Goal: Book appointment/travel/reservation: Book appointment/travel/reservation

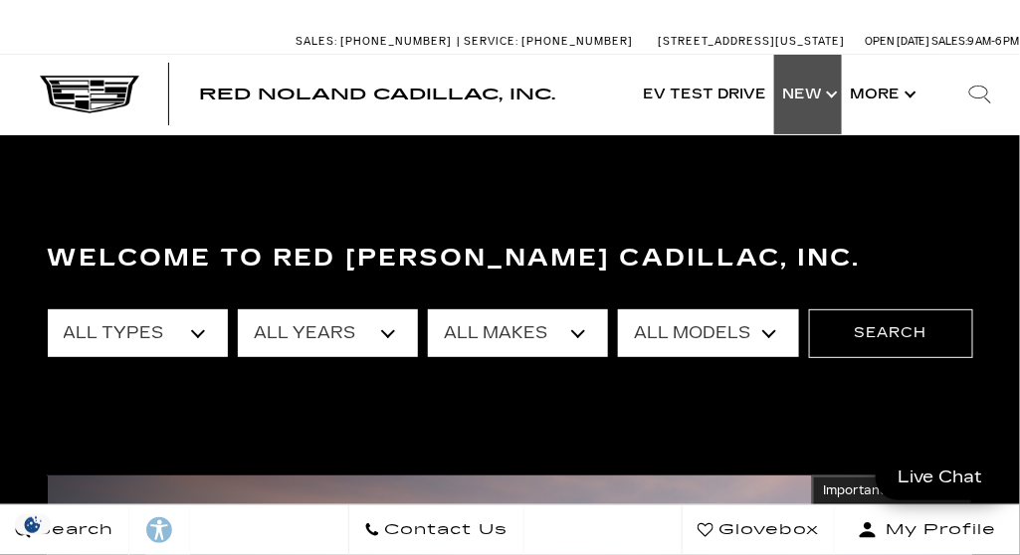
click at [808, 93] on link "Show New" at bounding box center [808, 95] width 68 height 80
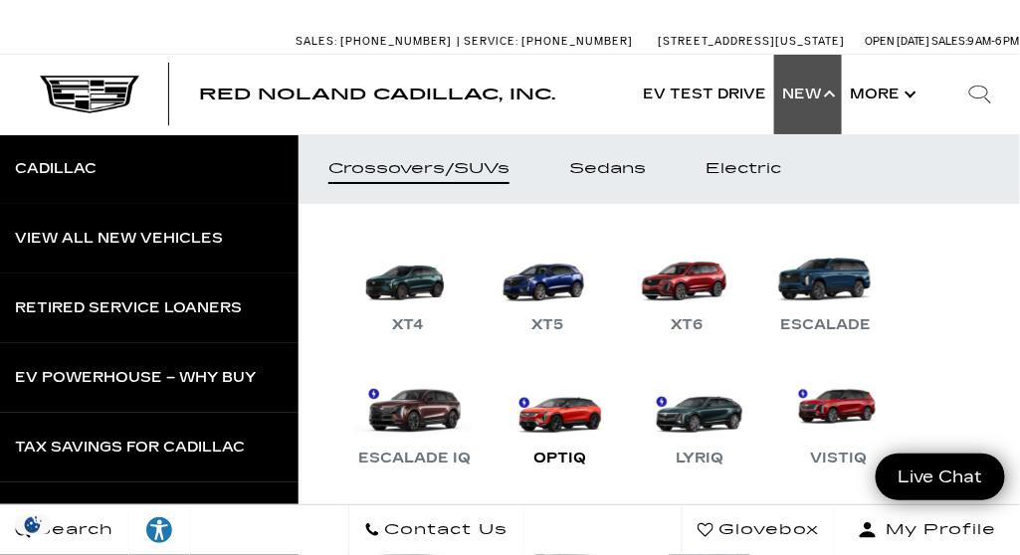
click at [570, 418] on link "OPTIQ" at bounding box center [560, 419] width 119 height 104
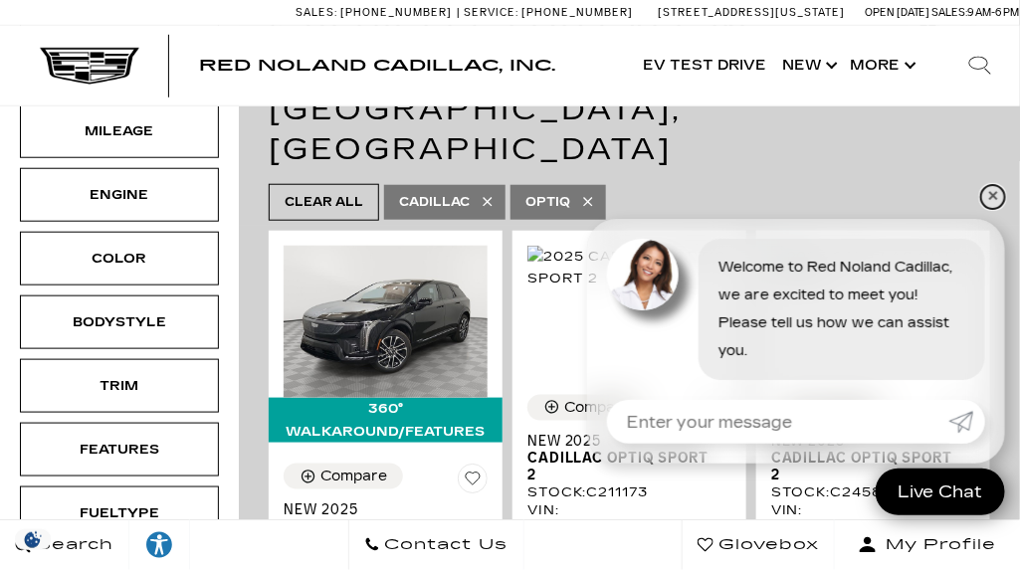
click at [991, 194] on link "✕" at bounding box center [994, 197] width 24 height 24
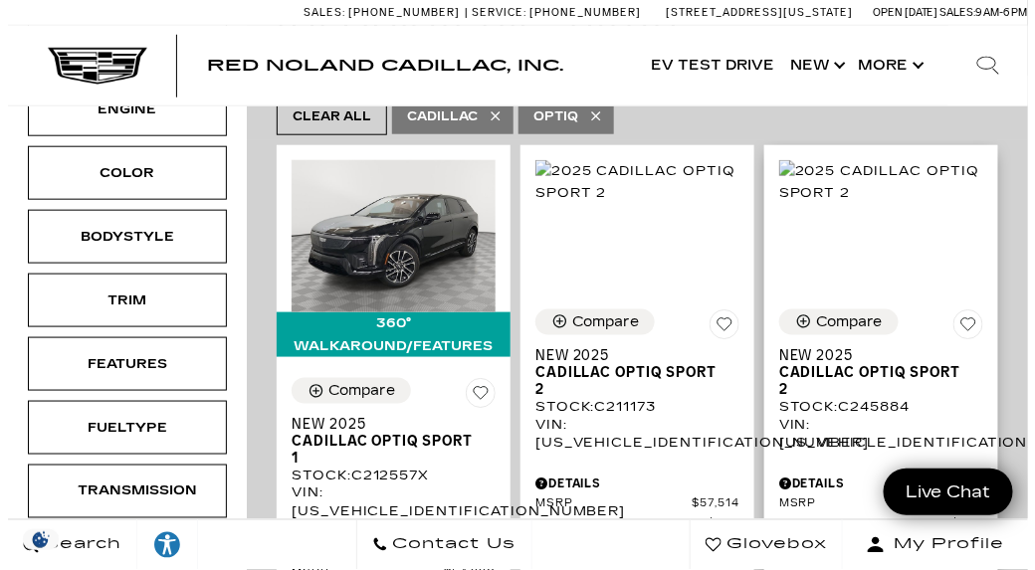
scroll to position [430, 0]
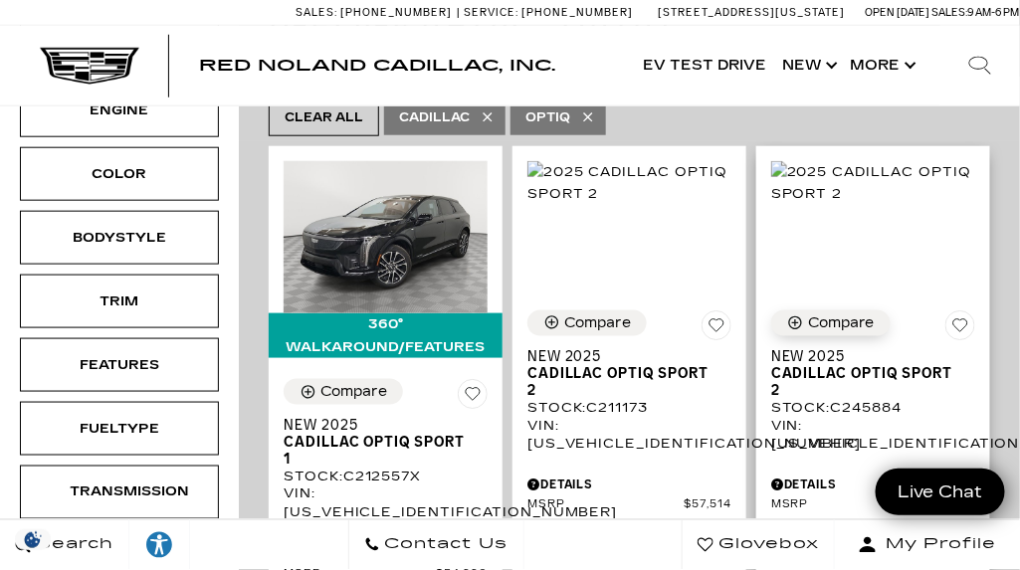
click at [804, 315] on icon "Compare Vehicle" at bounding box center [795, 323] width 17 height 17
click at [555, 315] on icon "Compare Vehicle" at bounding box center [552, 323] width 17 height 17
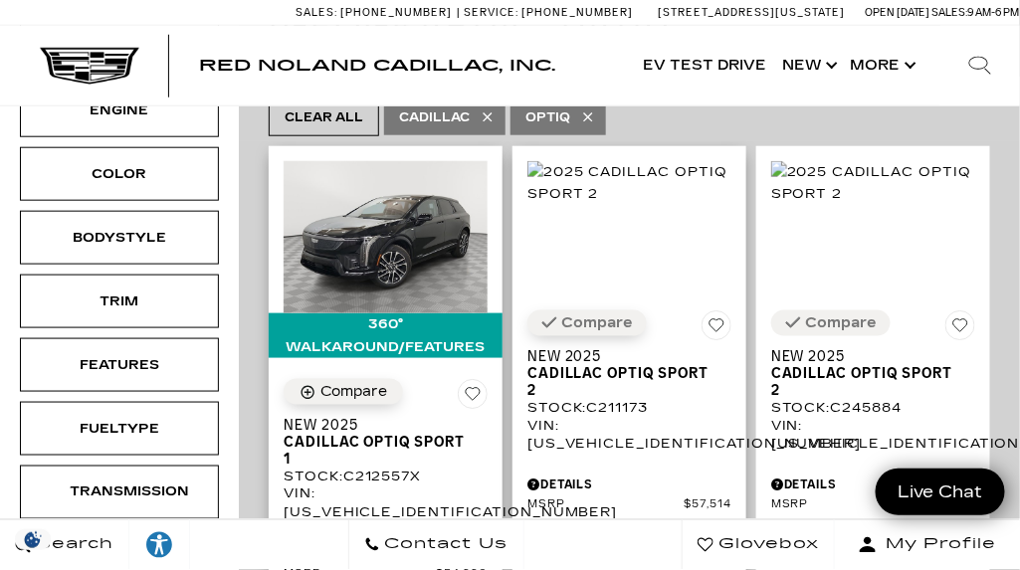
click at [307, 386] on icon "Compare Vehicle" at bounding box center [308, 392] width 13 height 13
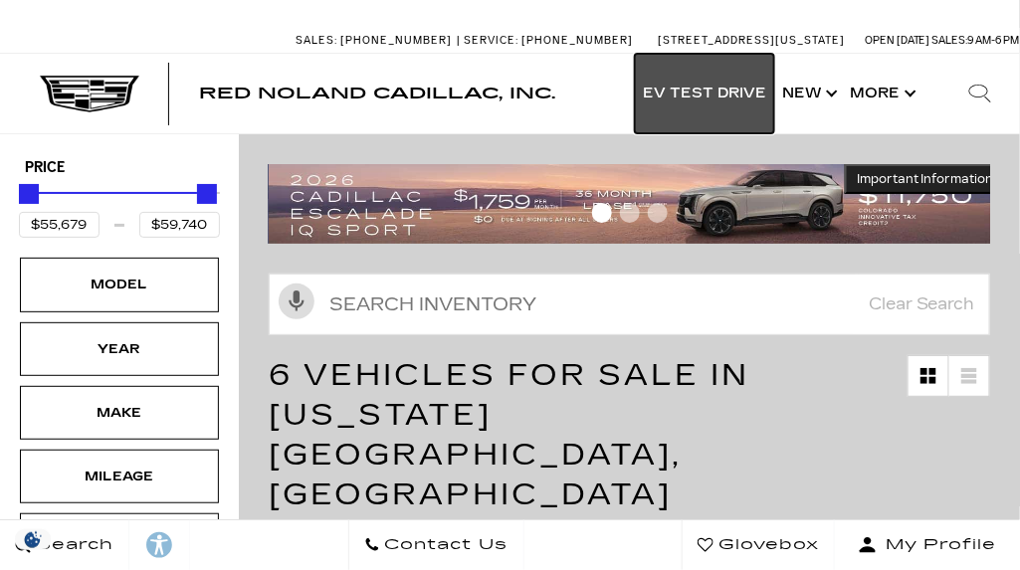
click at [724, 100] on link "EV Test Drive" at bounding box center [704, 94] width 139 height 80
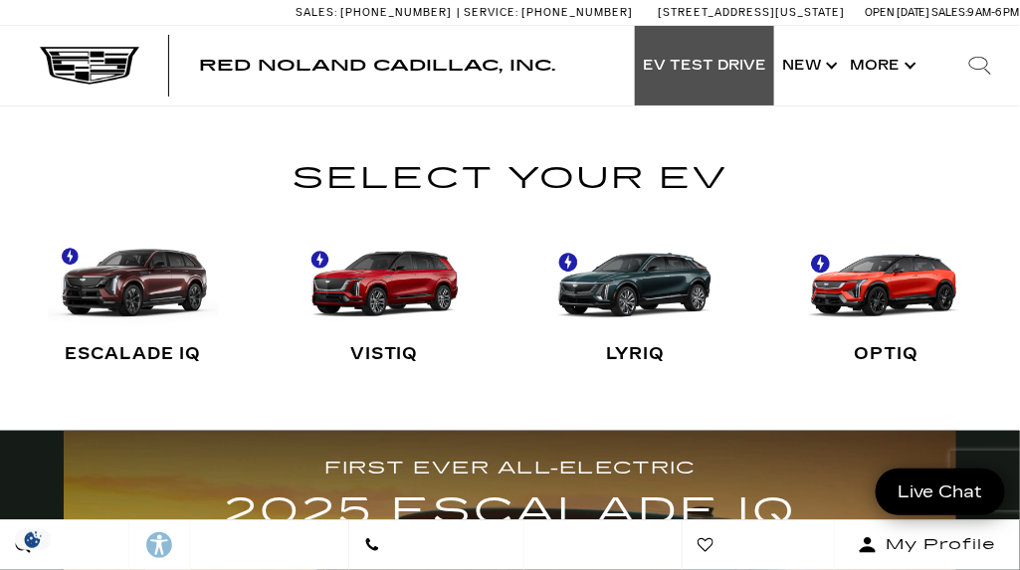
click at [884, 293] on link "OPTIQ" at bounding box center [887, 301] width 172 height 164
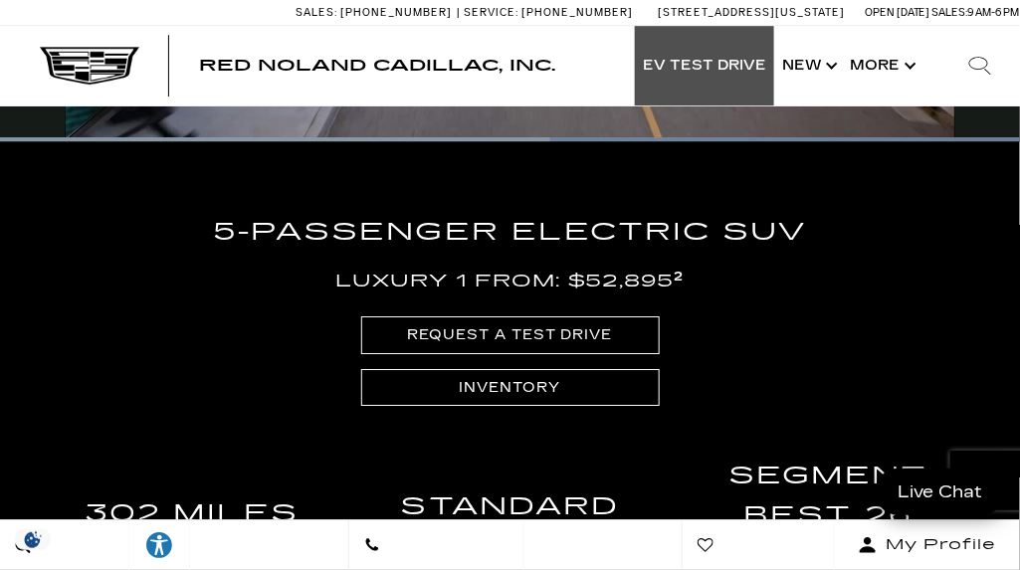
scroll to position [3319, 0]
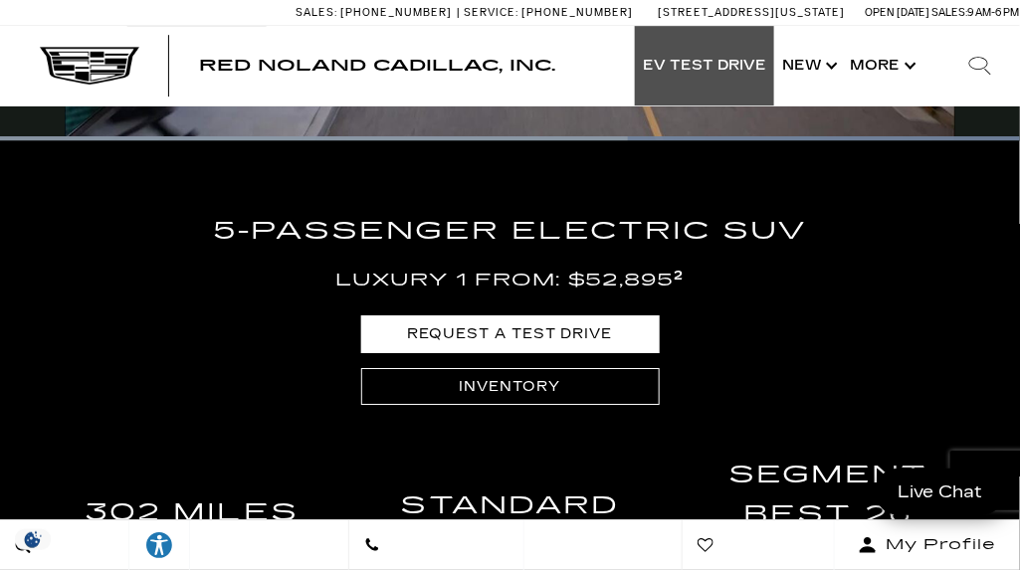
click at [570, 330] on link "REQUEST A TEST DRIVE" at bounding box center [510, 334] width 299 height 37
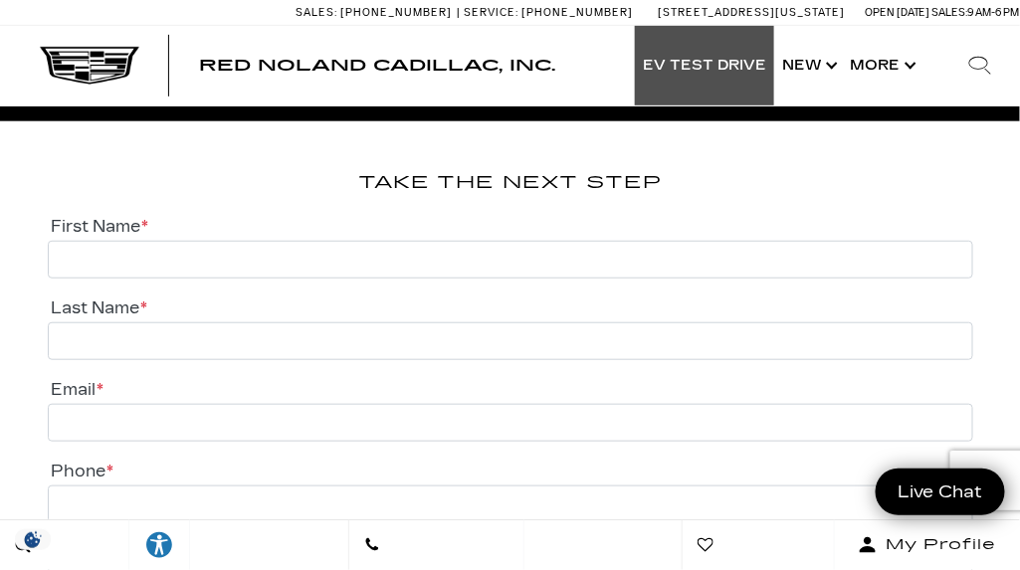
scroll to position [3894, 0]
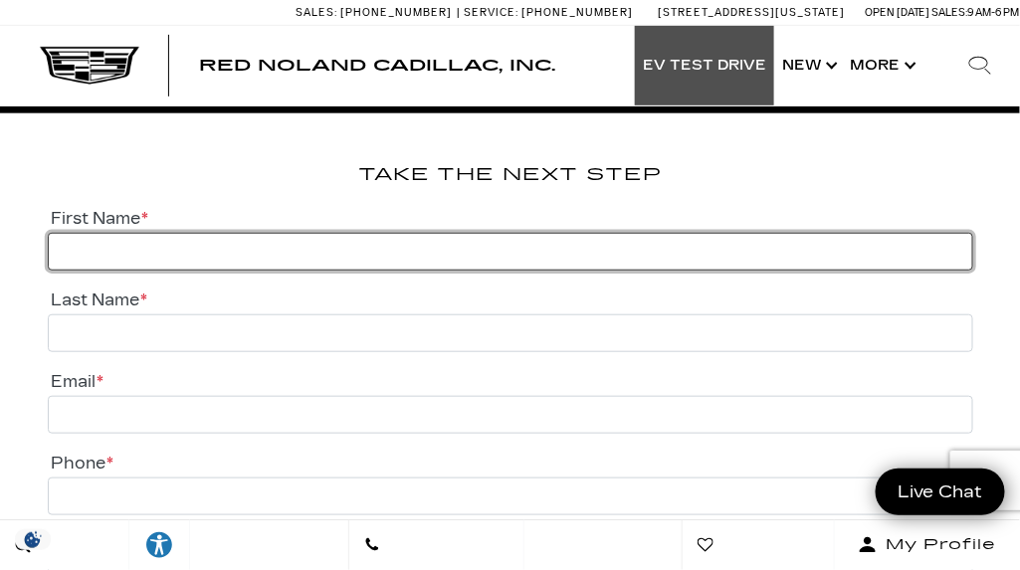
click at [93, 246] on input "First Name *" at bounding box center [511, 252] width 926 height 38
type input "Suzette"
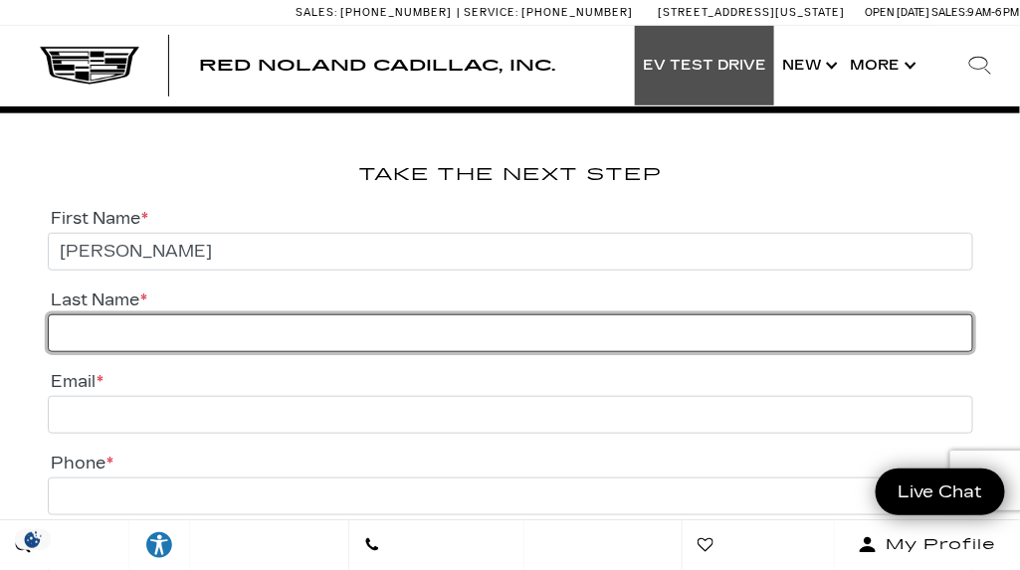
click at [87, 330] on input "Last Name *" at bounding box center [511, 334] width 926 height 38
type input "Jacobs"
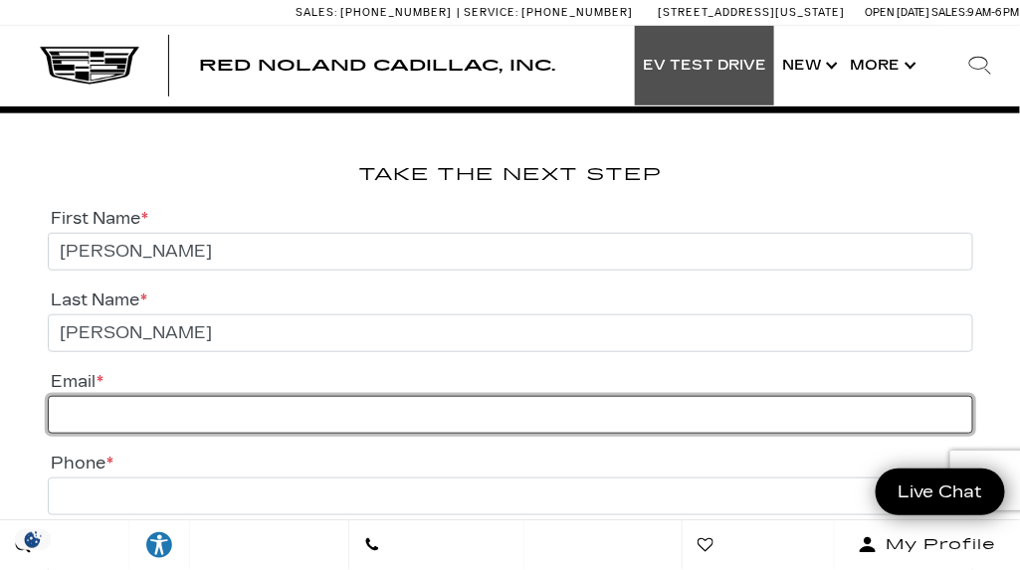
click at [83, 405] on input "Email *" at bounding box center [511, 415] width 926 height 38
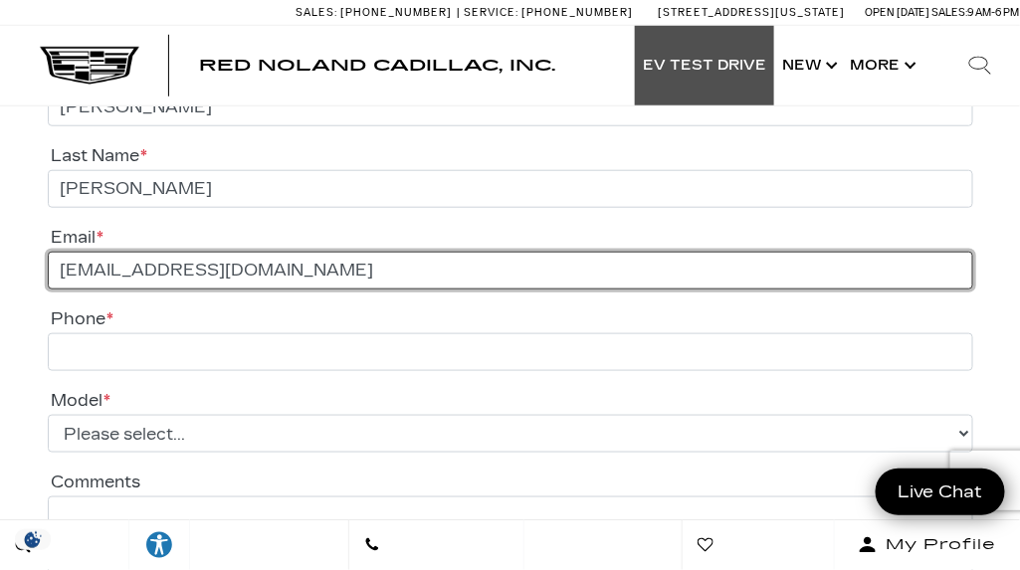
scroll to position [4050, 0]
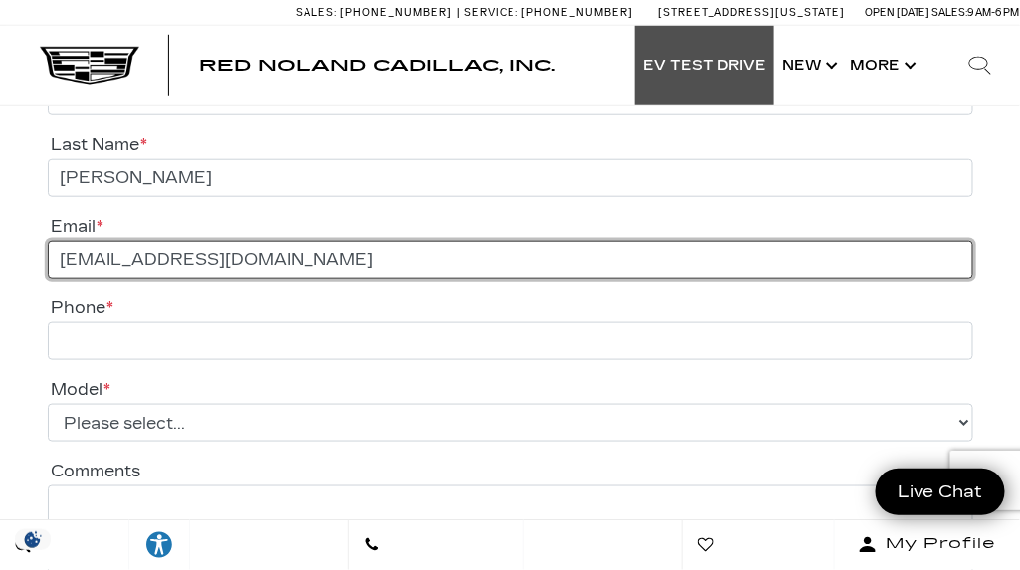
type input "ettesmail@comcast.net"
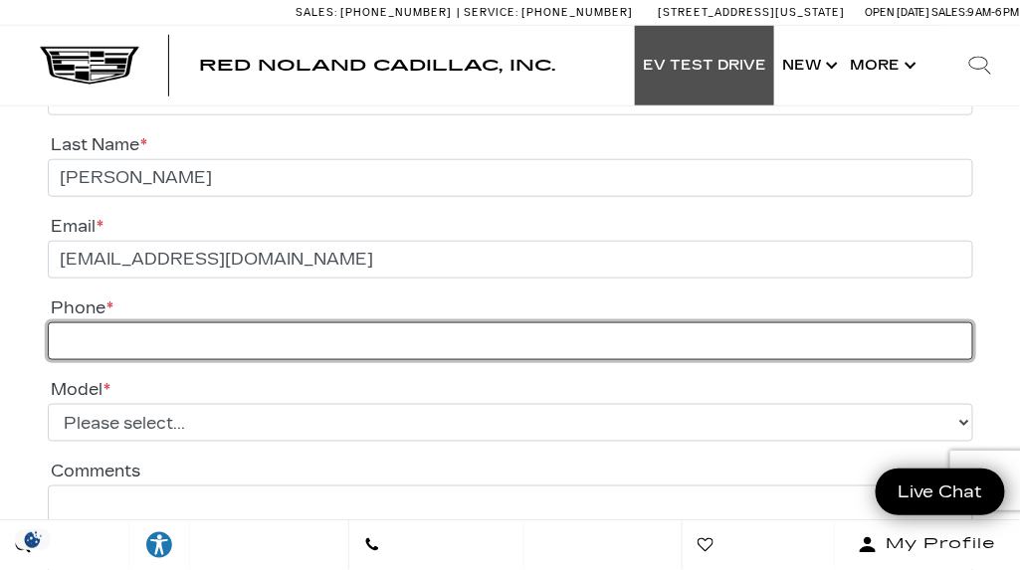
click at [89, 337] on input "Phone *" at bounding box center [511, 342] width 926 height 38
type input "7192388530"
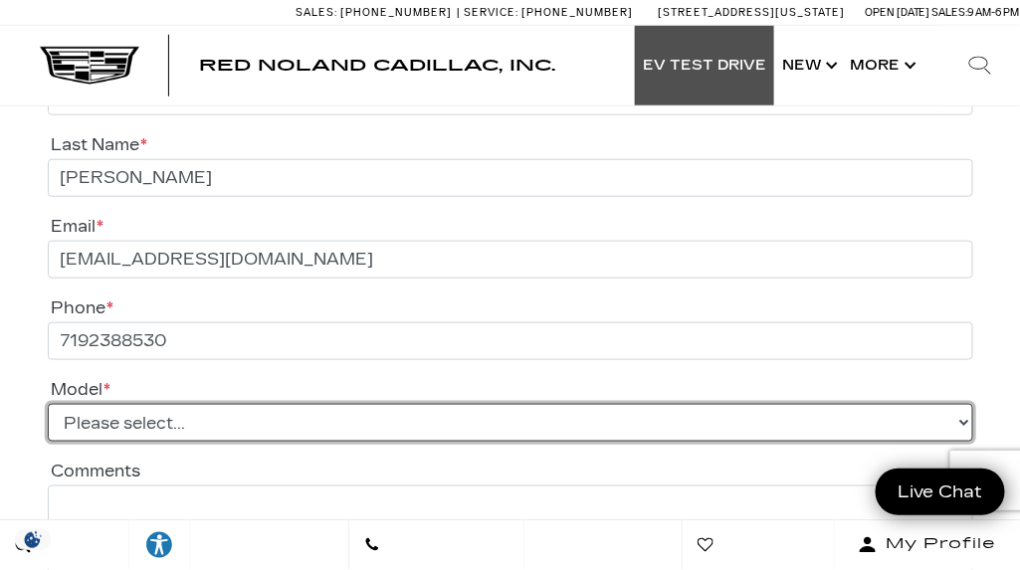
click at [107, 417] on select "Please select... ESCALADE IQ VISTIQ LYRIQ OPTIQ" at bounding box center [511, 423] width 926 height 38
select select "OPTIQ"
click at [48, 404] on select "Please select... ESCALADE IQ VISTIQ LYRIQ OPTIQ" at bounding box center [511, 423] width 926 height 38
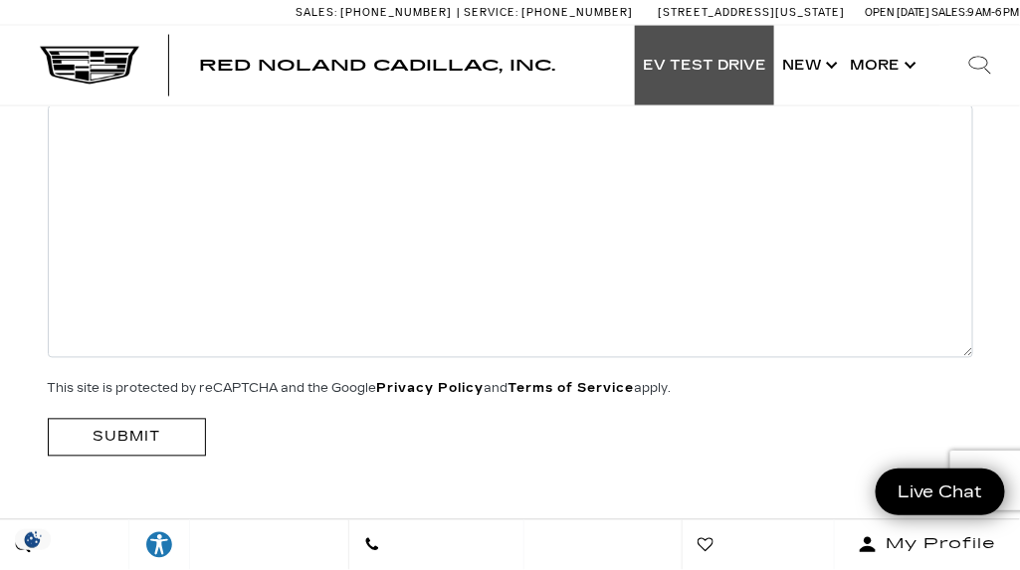
scroll to position [4433, 0]
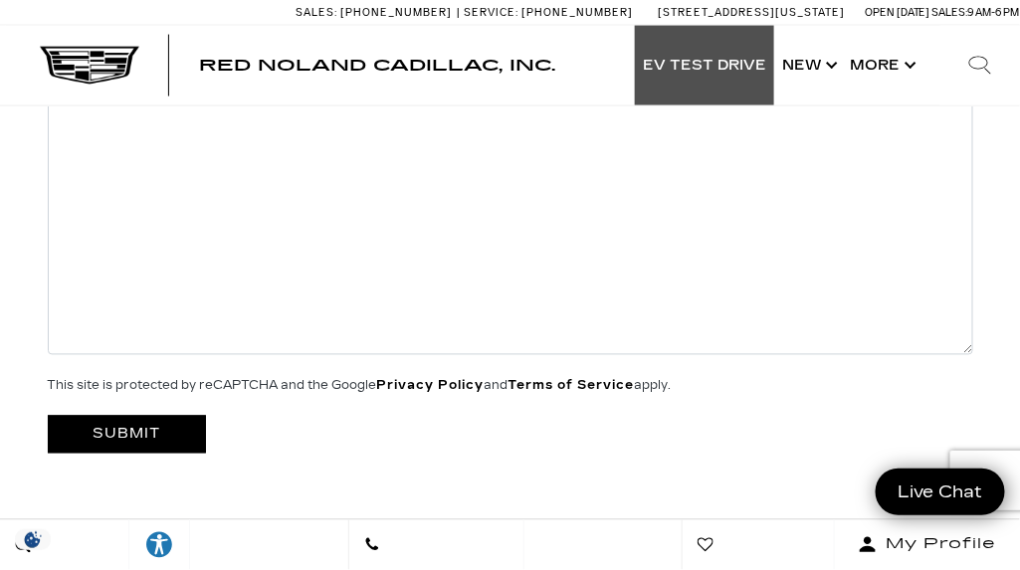
click at [122, 428] on input "Submit" at bounding box center [127, 434] width 159 height 37
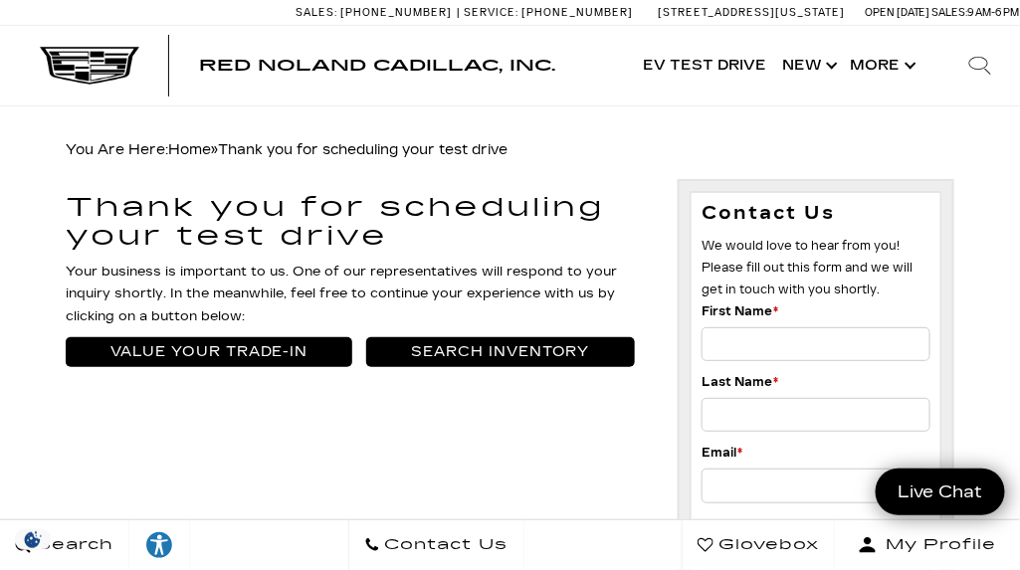
click at [732, 345] on input "First Name *" at bounding box center [816, 345] width 228 height 34
type input "[PERSON_NAME]"
click at [743, 419] on input "Last Name *" at bounding box center [816, 415] width 228 height 34
type input "[PERSON_NAME]"
click at [740, 492] on input "Email *" at bounding box center [816, 486] width 228 height 34
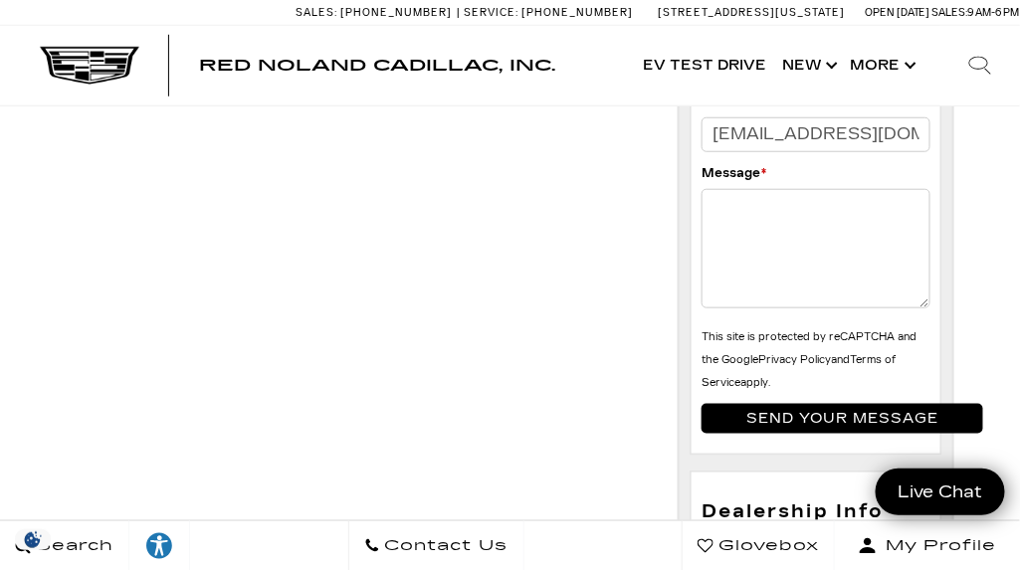
scroll to position [363, 0]
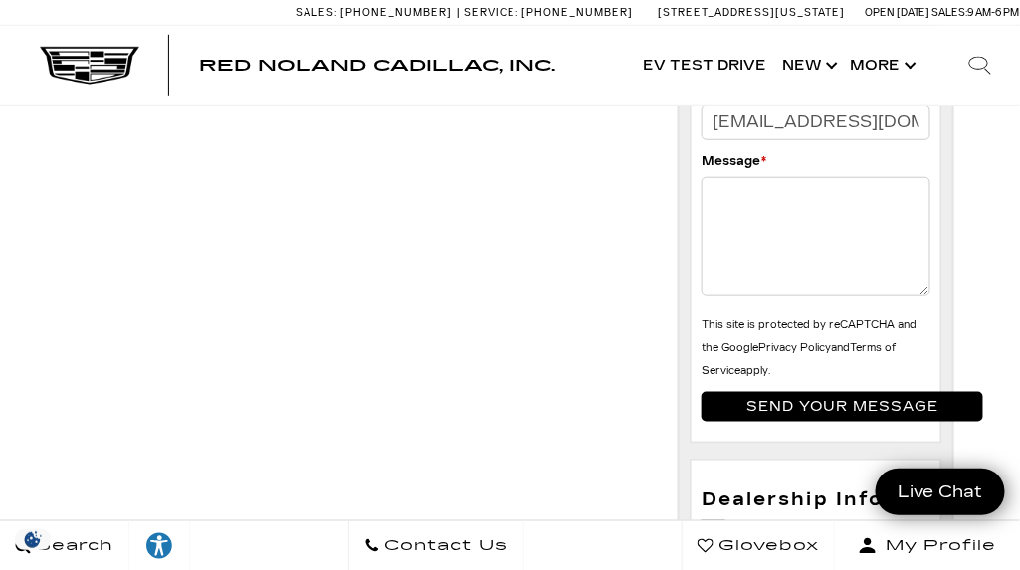
type input "[EMAIL_ADDRESS][DOMAIN_NAME]"
click at [845, 400] on input "Send your message" at bounding box center [843, 407] width 282 height 30
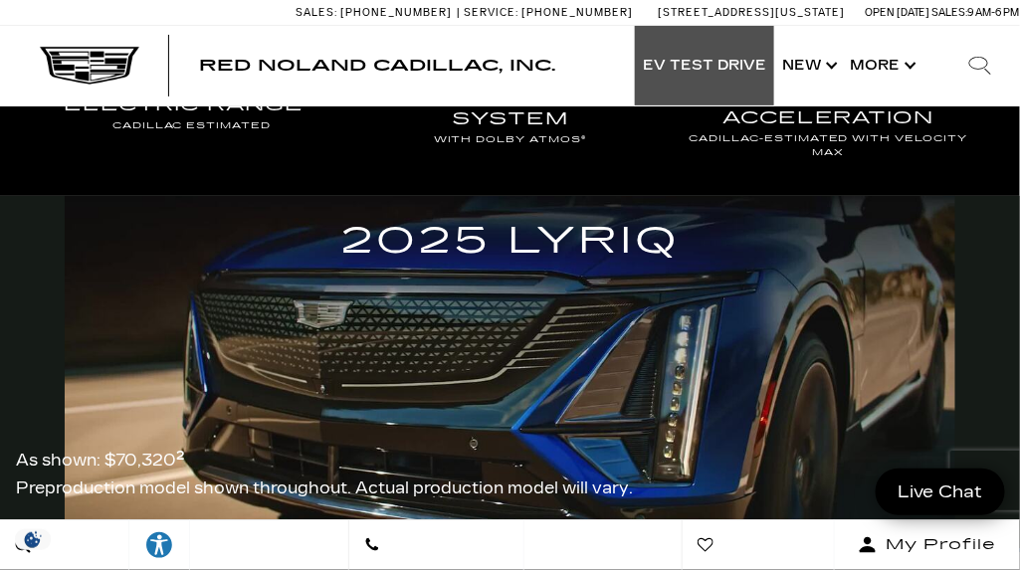
scroll to position [1962, 0]
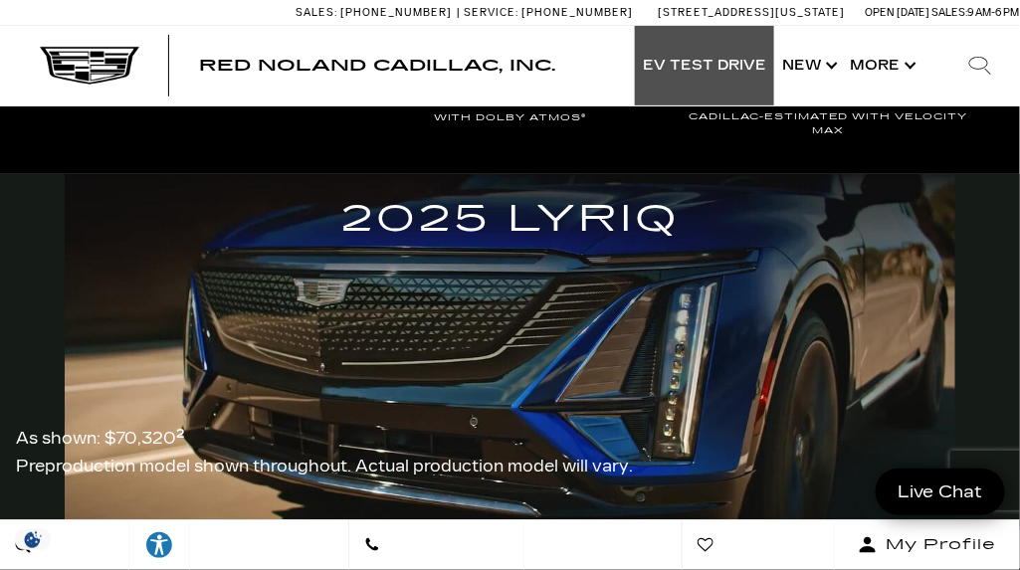
drag, startPoint x: 0, startPoint y: 0, endPoint x: 630, endPoint y: 214, distance: 665.5
click at [630, 214] on h1 "2025 LYRIQ" at bounding box center [509, 219] width 338 height 59
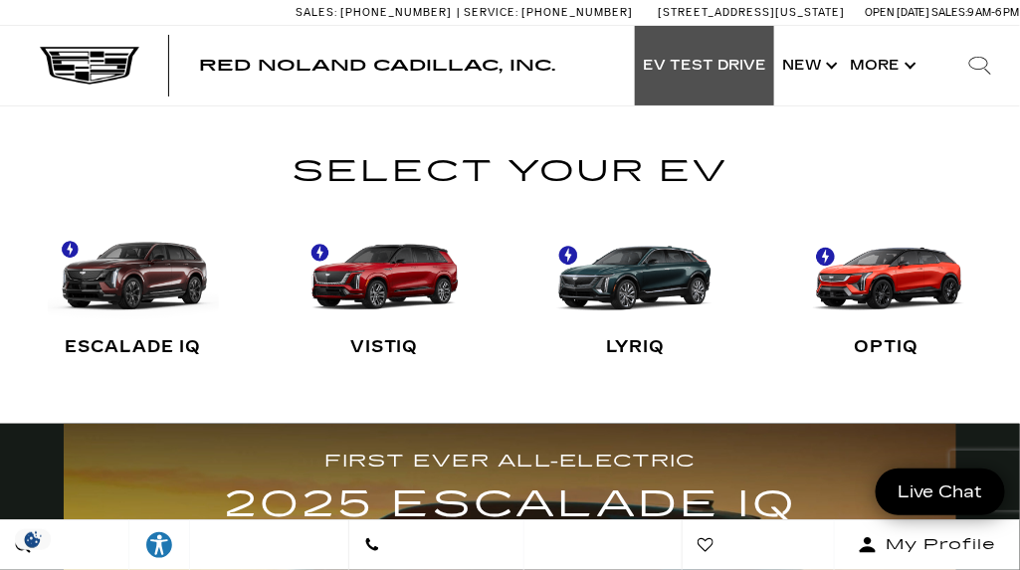
scroll to position [0, 0]
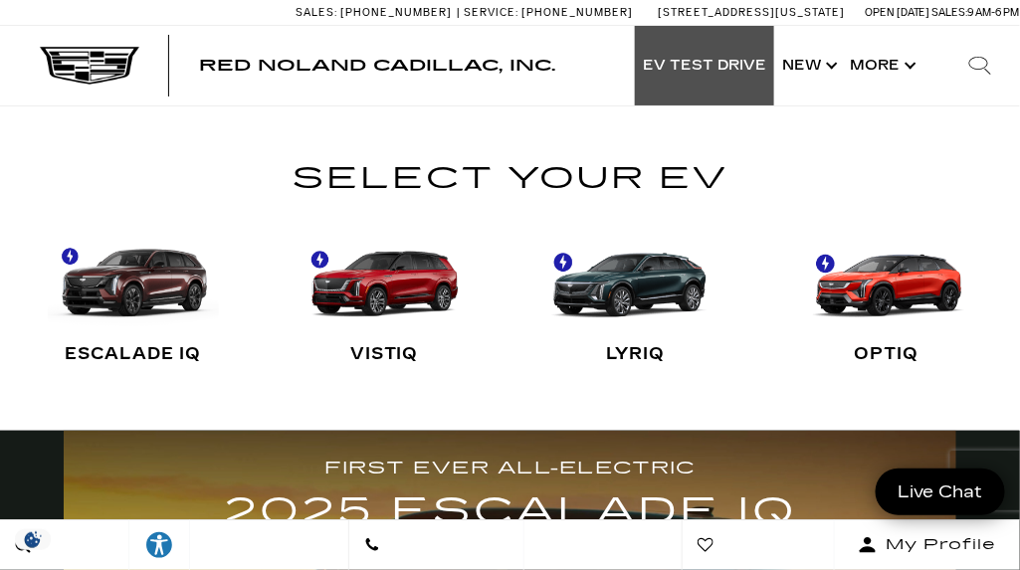
click at [640, 276] on link "LYRIQ" at bounding box center [636, 301] width 172 height 164
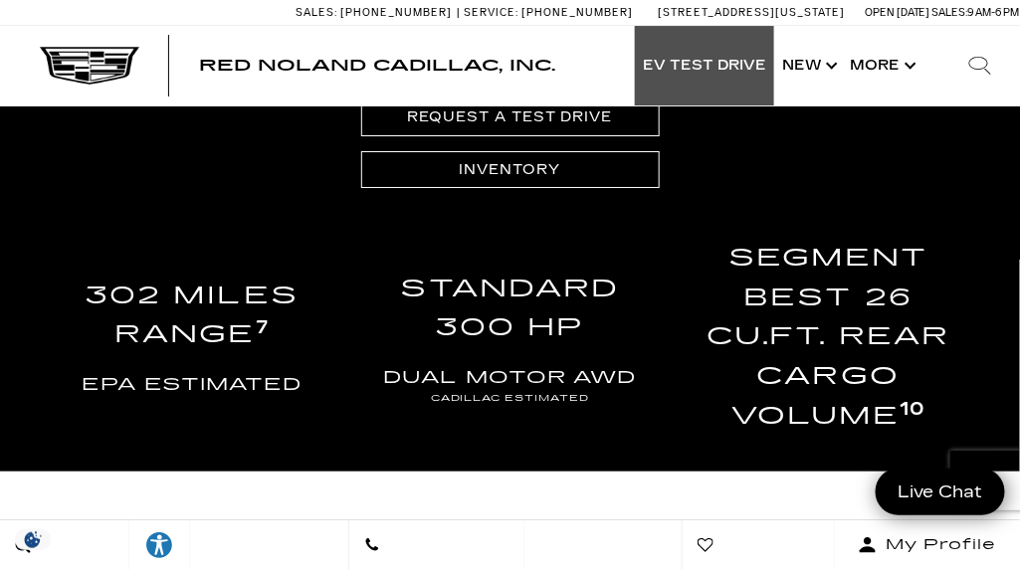
scroll to position [3534, 0]
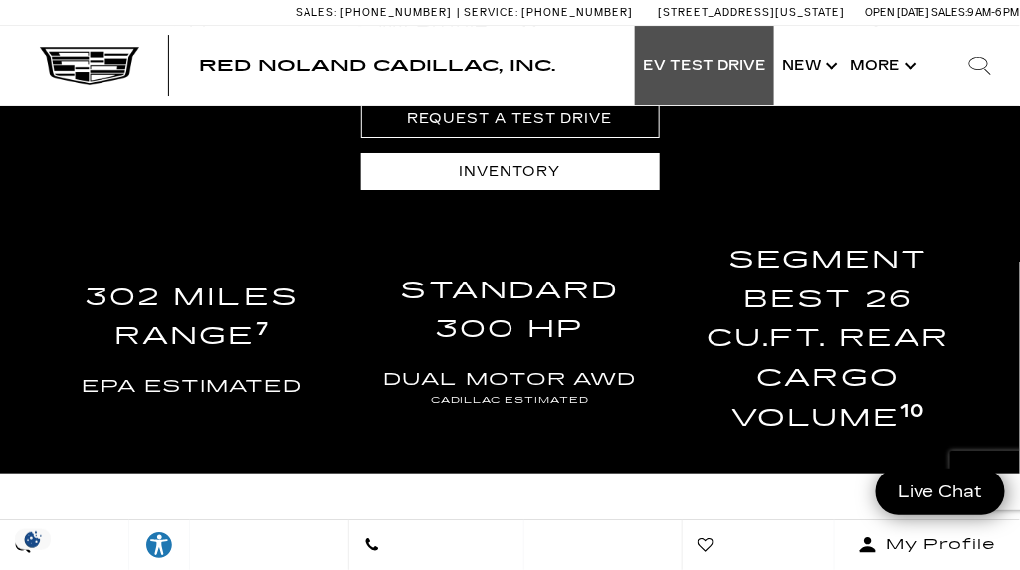
click at [499, 169] on link "Inventory" at bounding box center [510, 171] width 299 height 37
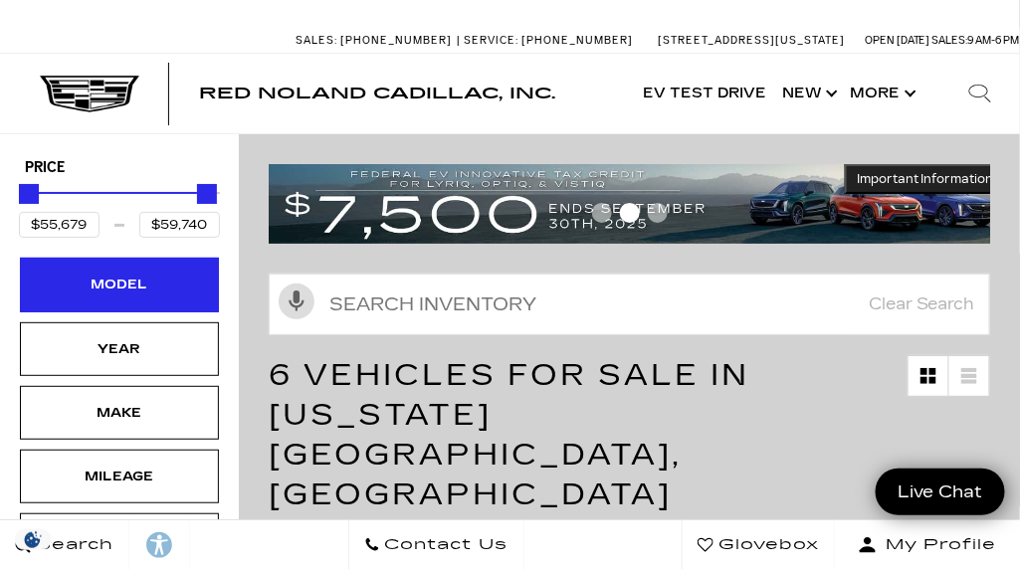
click at [176, 287] on div "Model" at bounding box center [119, 285] width 199 height 54
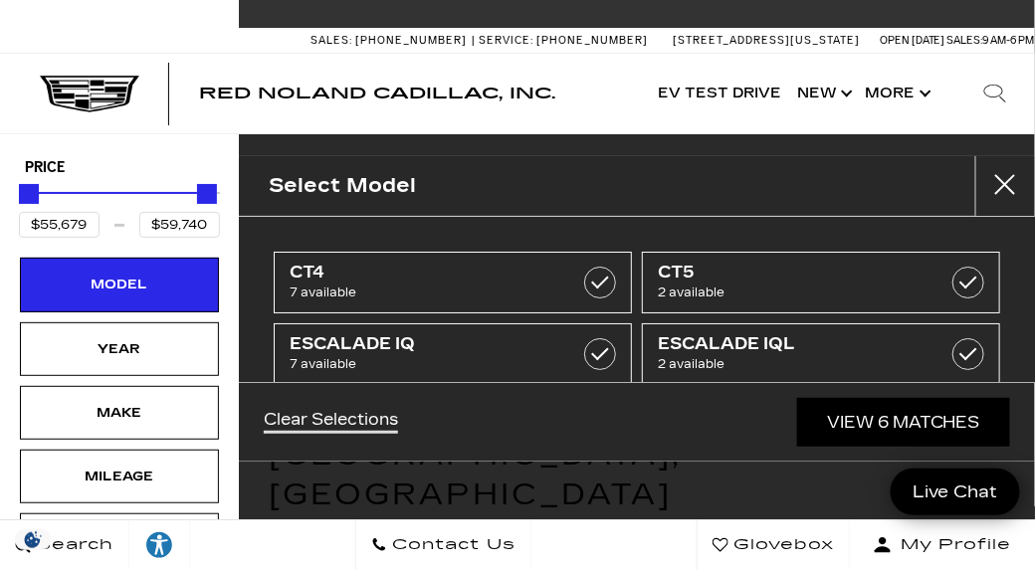
click at [429, 189] on div "Select Model" at bounding box center [637, 186] width 796 height 61
click at [349, 415] on link "Clear Selections" at bounding box center [331, 422] width 134 height 24
type input "$44,684"
type input "$179,434"
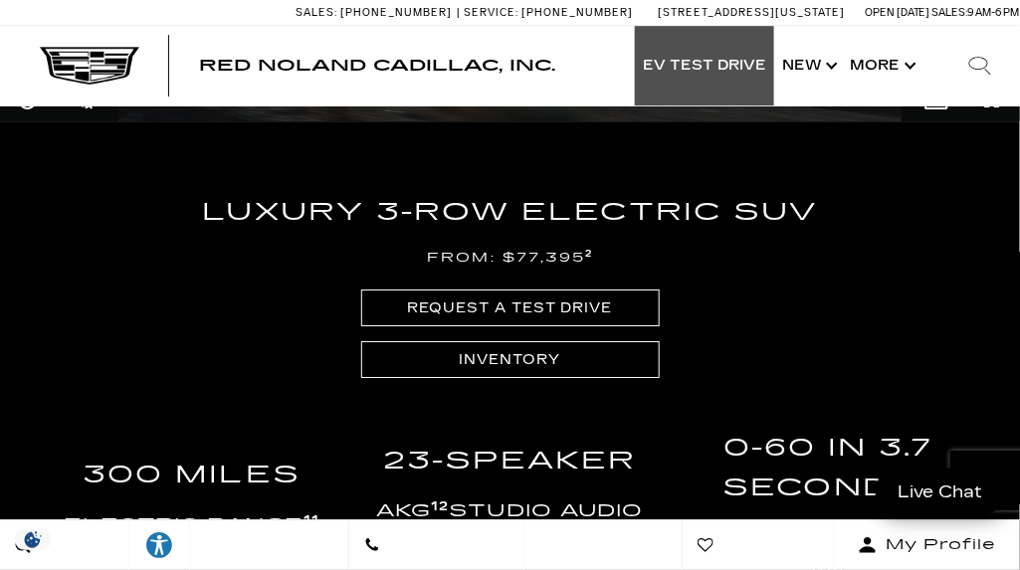
scroll to position [1487, 0]
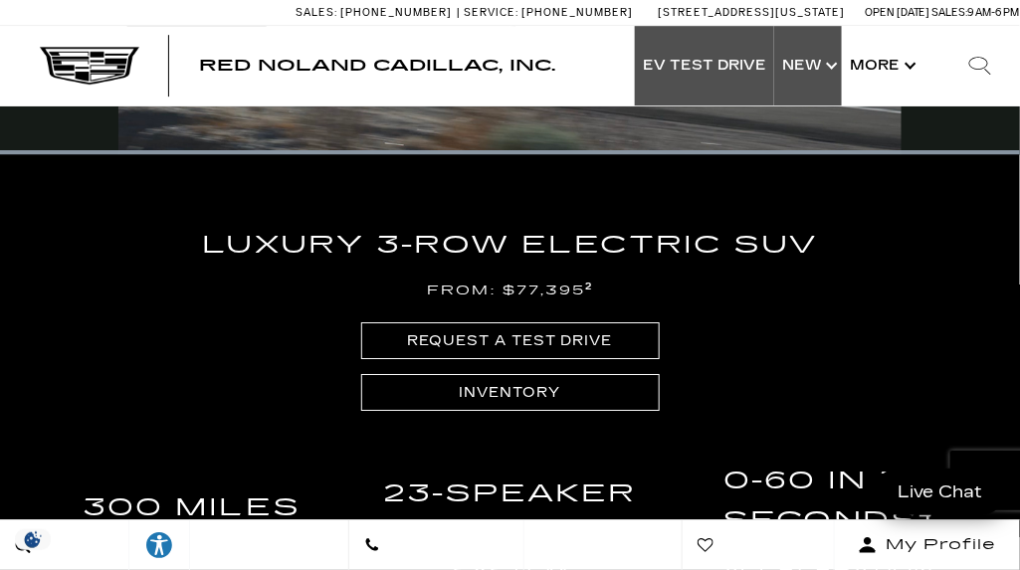
click at [812, 62] on link "Show New" at bounding box center [808, 66] width 68 height 80
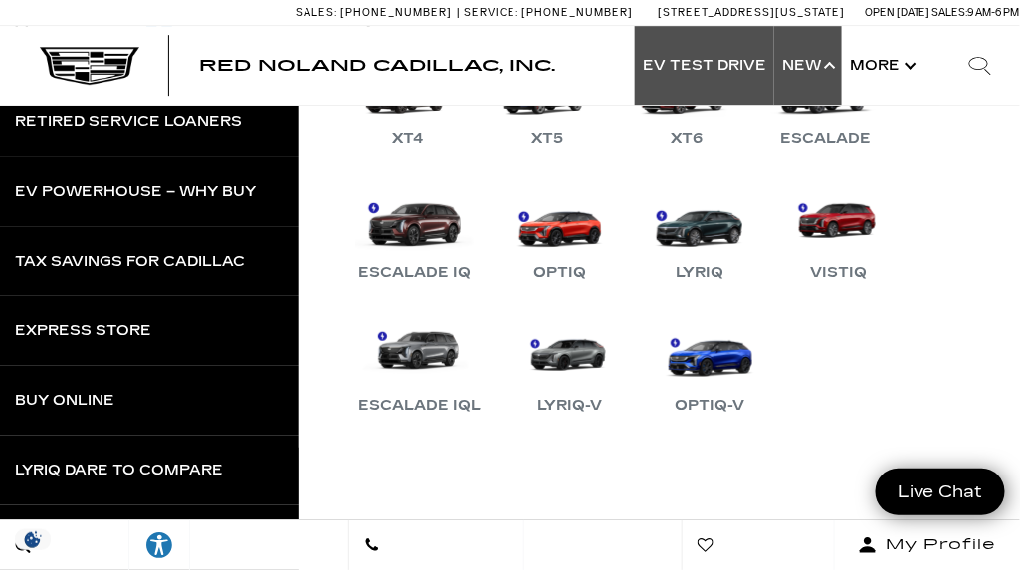
scroll to position [161, 0]
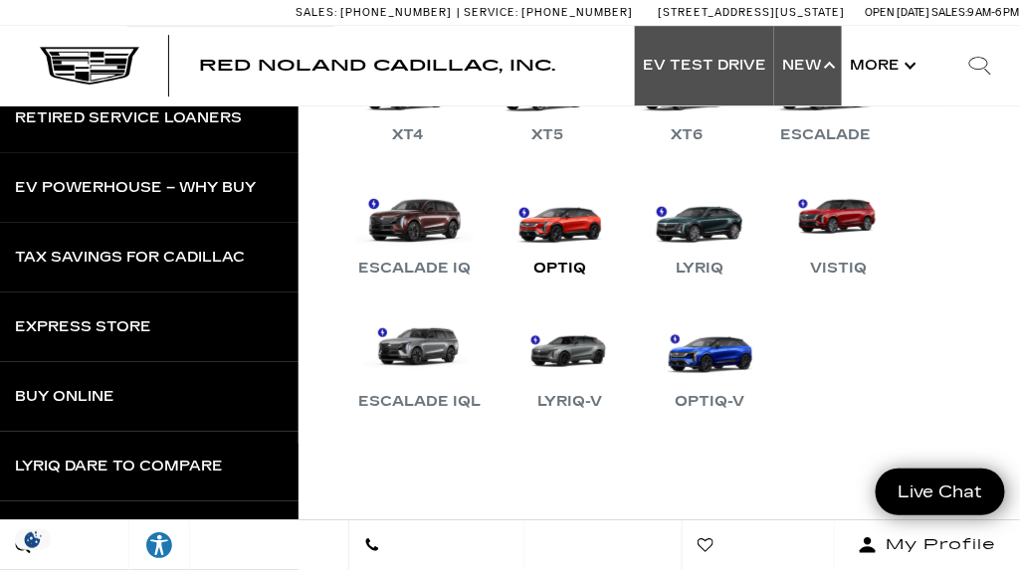
click at [559, 228] on link "OPTIQ" at bounding box center [560, 229] width 119 height 104
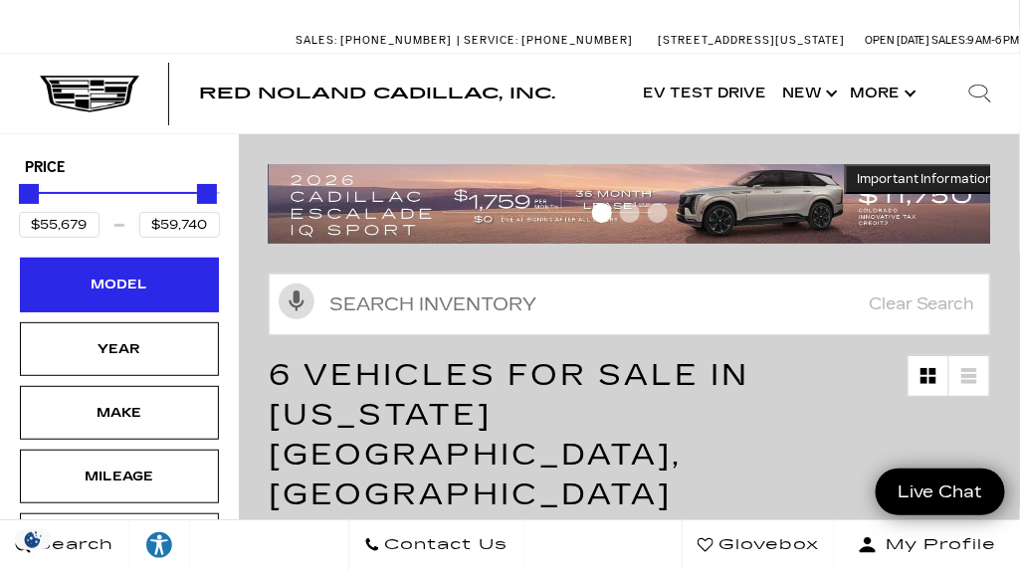
click at [121, 278] on div "Model" at bounding box center [120, 285] width 100 height 22
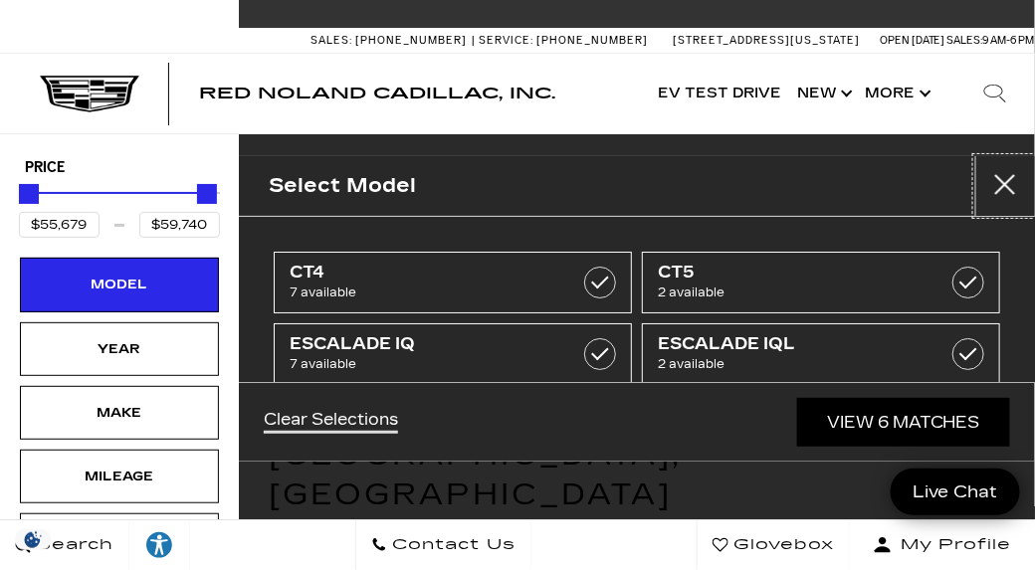
click at [1002, 183] on button "Close" at bounding box center [1006, 186] width 60 height 60
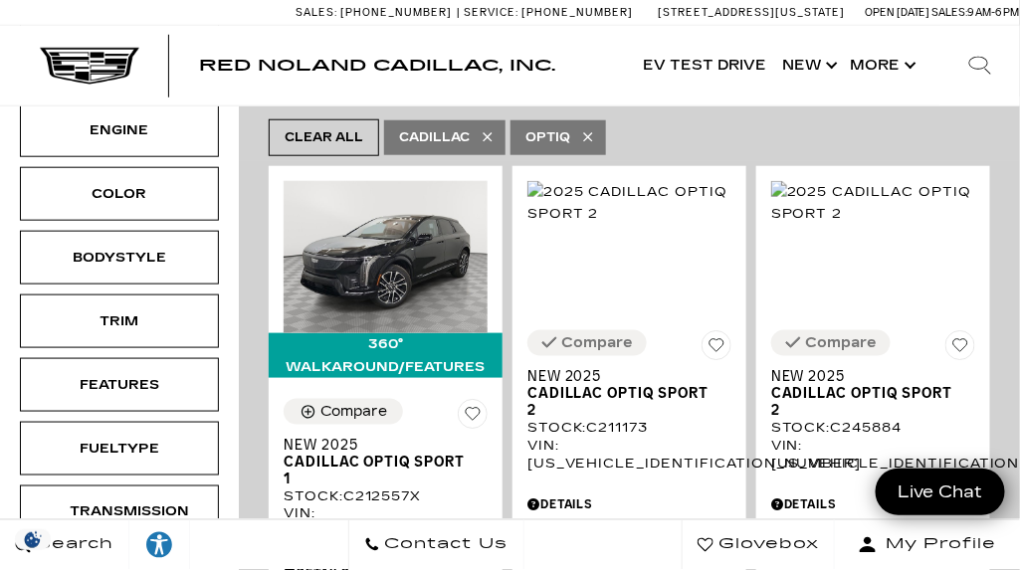
scroll to position [411, 0]
